Goal: Find specific page/section

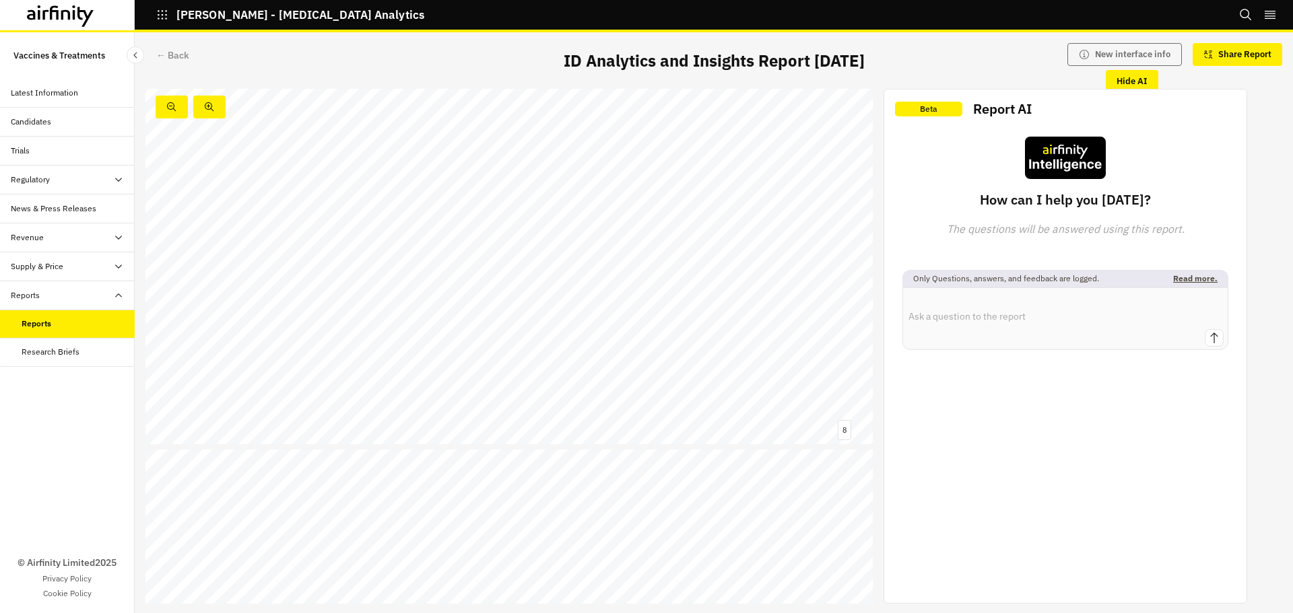
scroll to position [2962, 0]
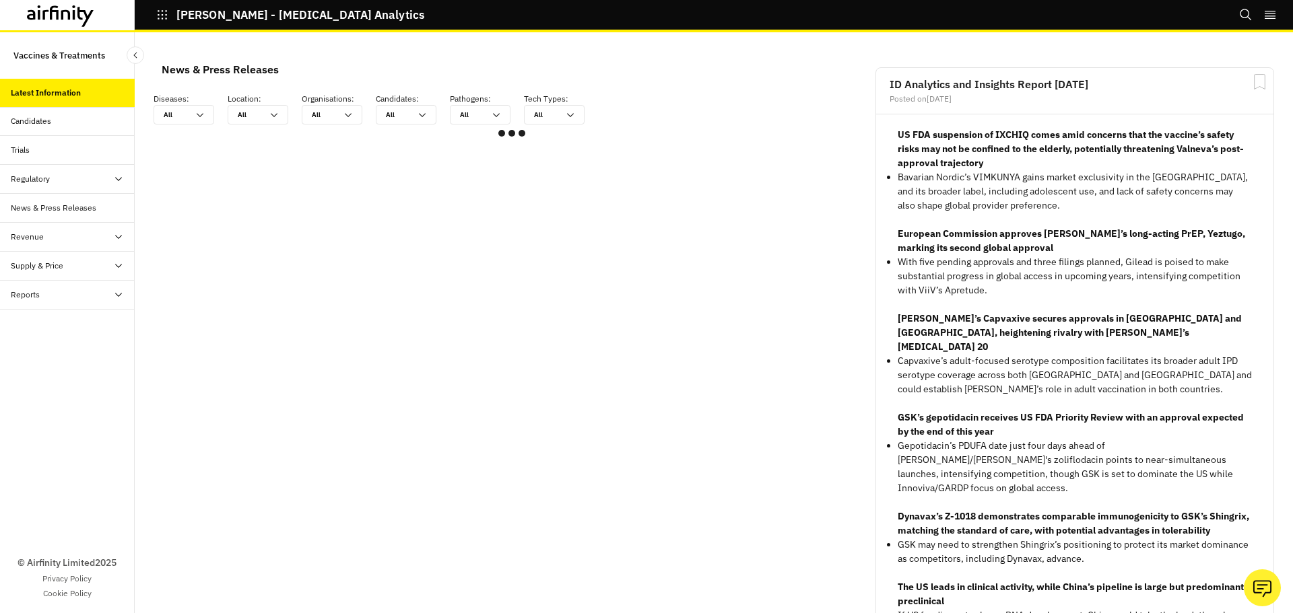
scroll to position [798, 394]
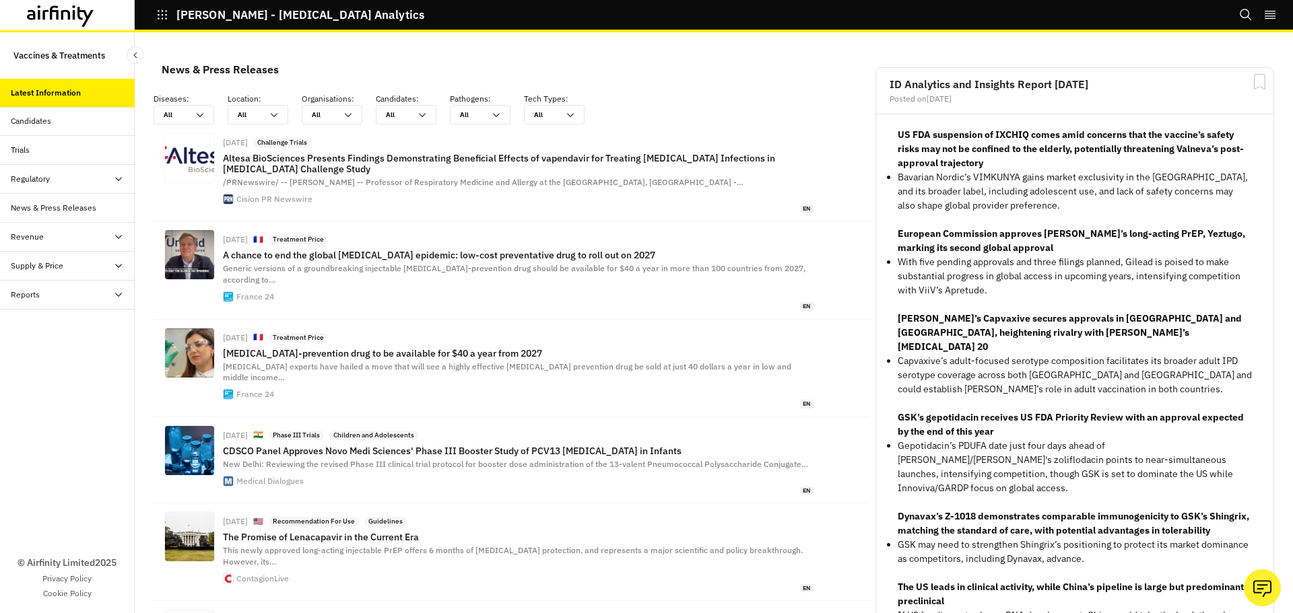
click at [42, 264] on div "Supply & Price" at bounding box center [37, 266] width 53 height 12
click at [50, 296] on div "Table" at bounding box center [78, 295] width 113 height 12
